Goal: Information Seeking & Learning: Learn about a topic

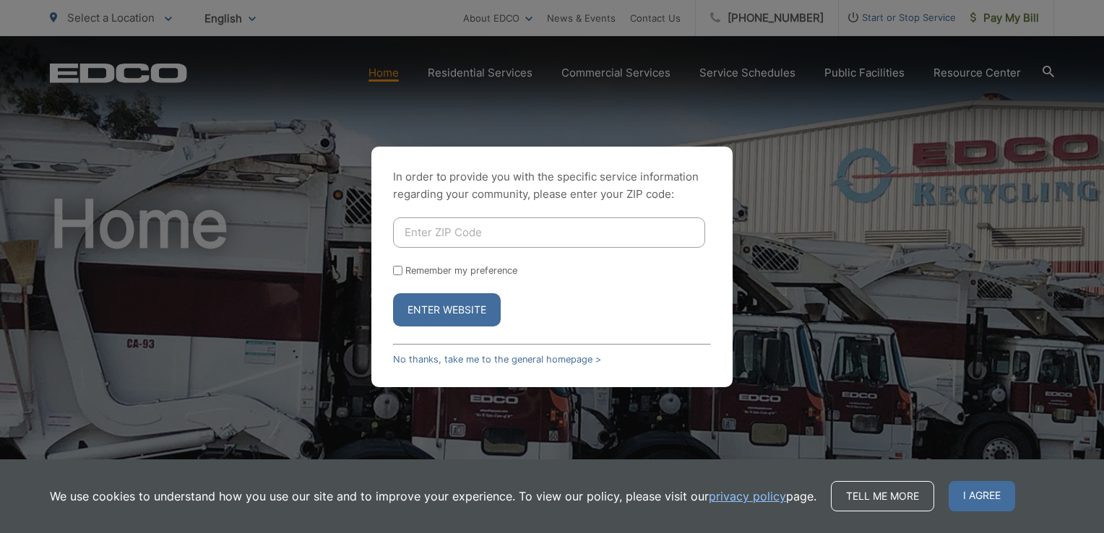
click at [431, 233] on input "Enter ZIP Code" at bounding box center [549, 232] width 312 height 30
type input "92078"
click at [462, 308] on button "Enter Website" at bounding box center [447, 309] width 108 height 33
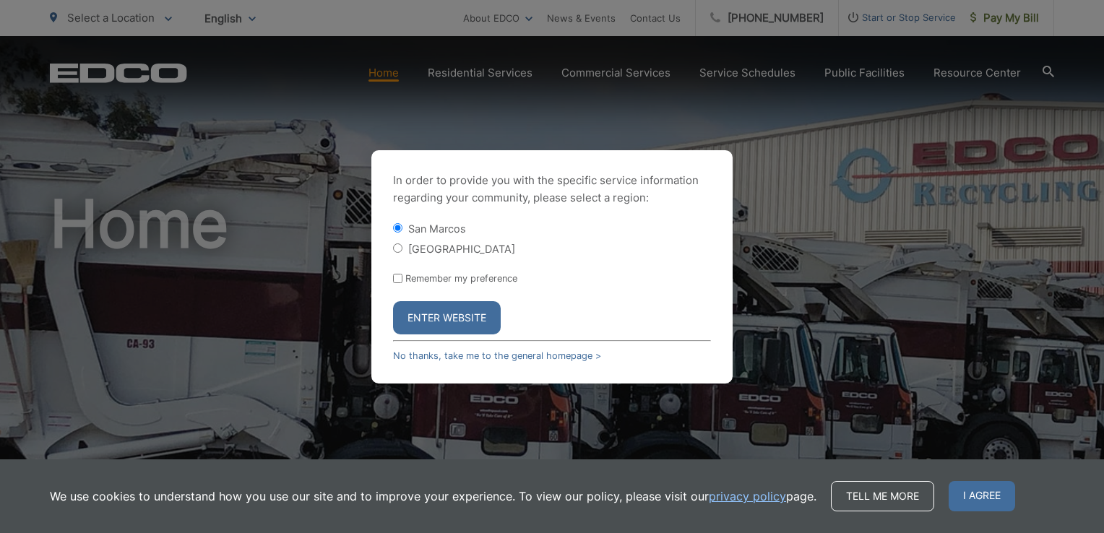
click at [458, 315] on button "Enter Website" at bounding box center [447, 317] width 108 height 33
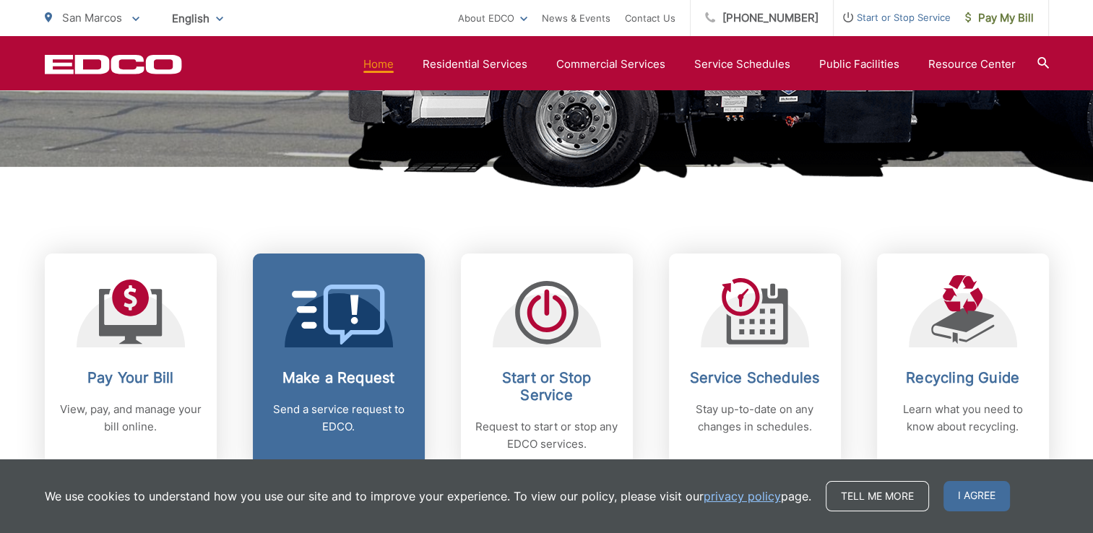
scroll to position [650, 0]
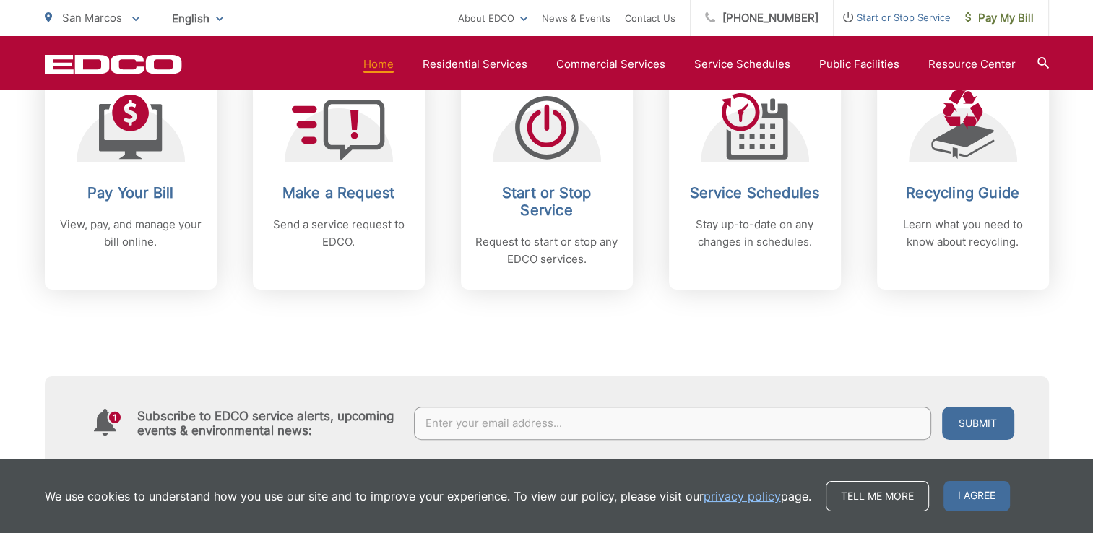
click at [282, 332] on div "Subscribe to EDCO service alerts, upcoming events & environmental news: Submit" at bounding box center [547, 380] width 1004 height 180
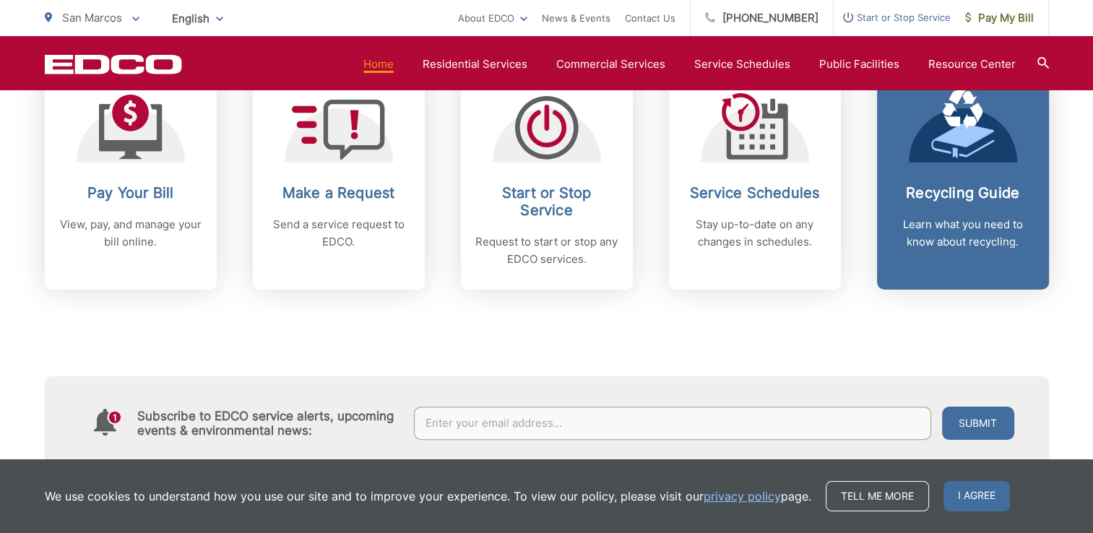
click at [968, 183] on link "Recycling Guide Learn what you need to know about recycling." at bounding box center [963, 179] width 172 height 221
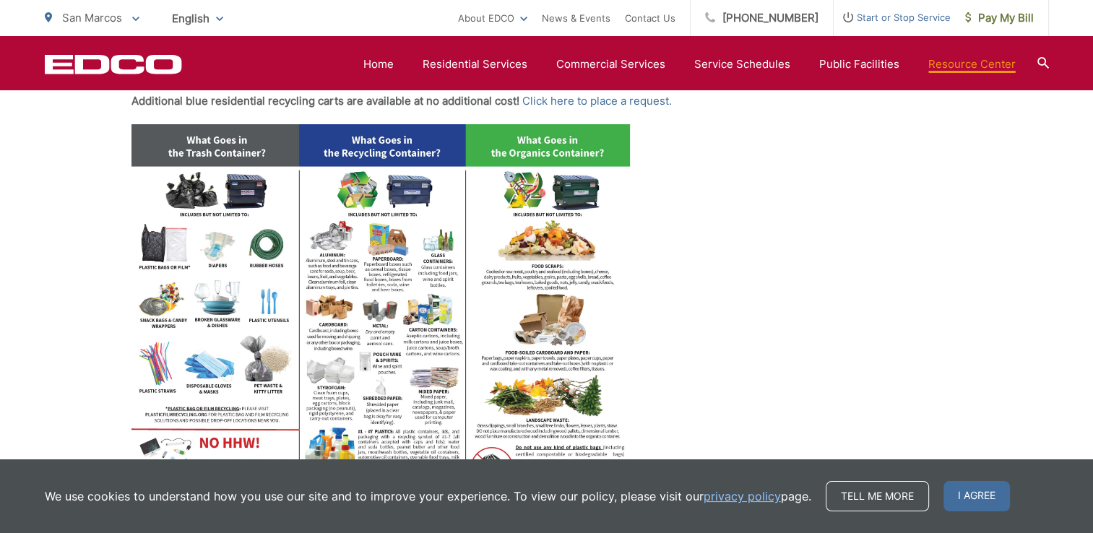
scroll to position [650, 0]
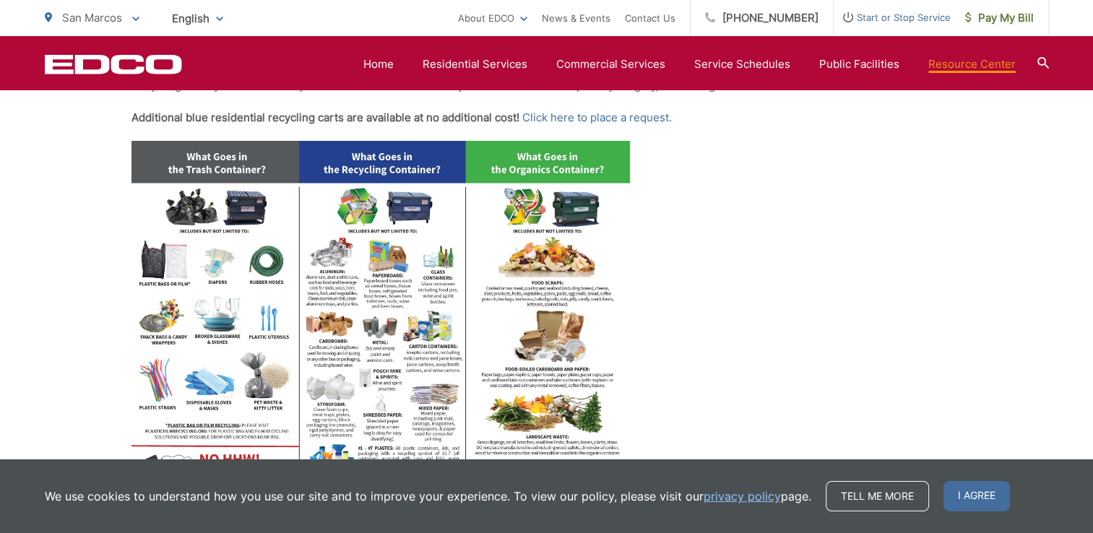
click at [215, 226] on img at bounding box center [380, 333] width 498 height 385
